Goal: Information Seeking & Learning: Find specific fact

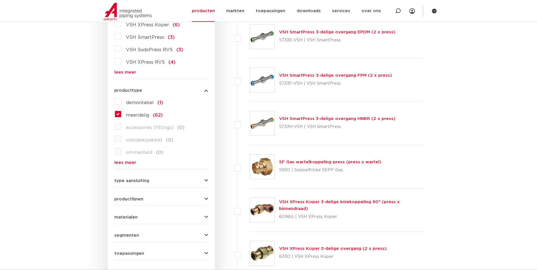
scroll to position [255, 0]
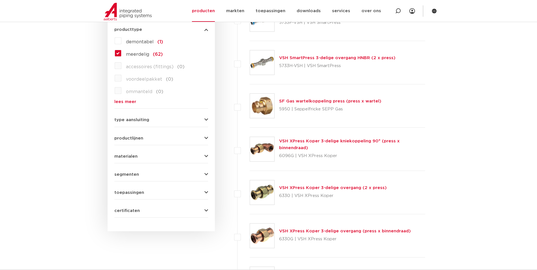
click at [301, 188] on link "VSH XPress Koper 3-delige overgang (2 x press)" at bounding box center [333, 188] width 108 height 4
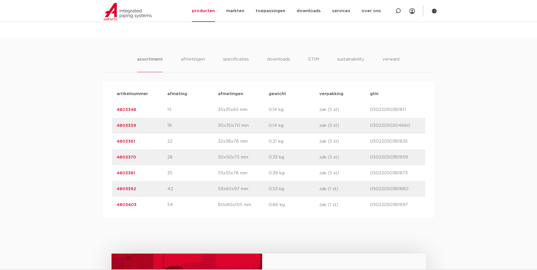
scroll to position [396, 0]
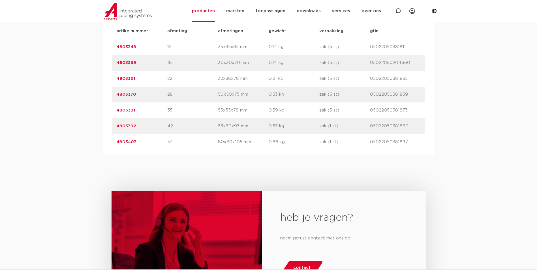
click at [130, 110] on link "4803381" at bounding box center [126, 110] width 18 height 4
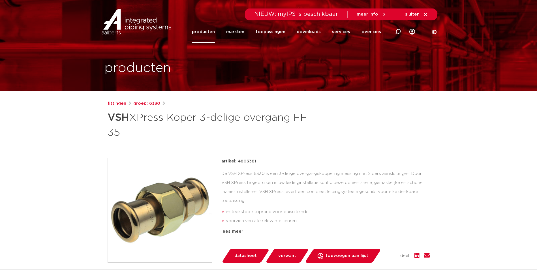
drag, startPoint x: 238, startPoint y: 160, endPoint x: 255, endPoint y: 160, distance: 17.0
click at [255, 160] on div "artikel: 4803381" at bounding box center [325, 161] width 208 height 7
copy p "4803381"
